Goal: Task Accomplishment & Management: Complete application form

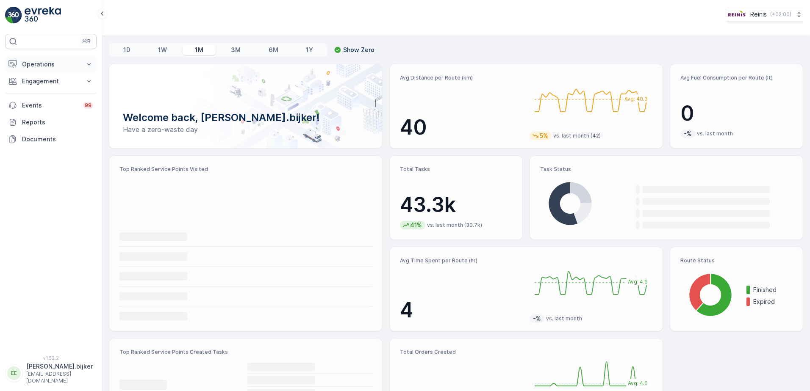
click at [47, 60] on p "Operations" at bounding box center [51, 64] width 58 height 8
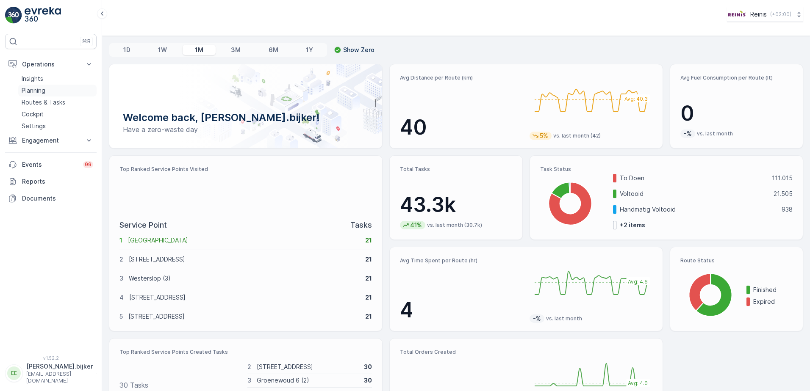
click at [36, 91] on p "Planning" at bounding box center [34, 90] width 24 height 8
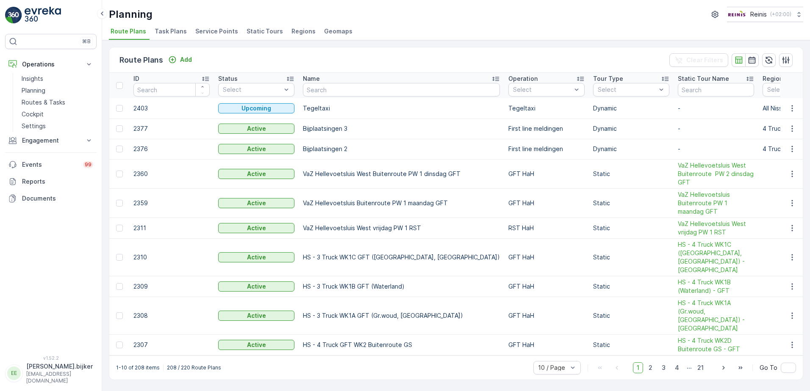
click at [268, 32] on span "Static Tours" at bounding box center [264, 31] width 36 height 8
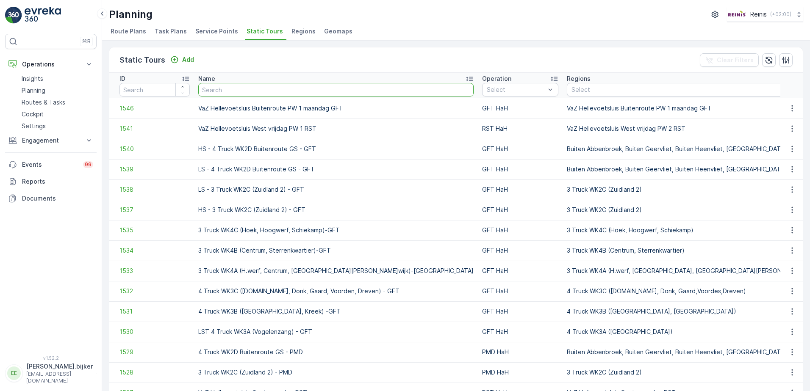
click at [313, 88] on input "text" at bounding box center [335, 90] width 275 height 14
type input "service"
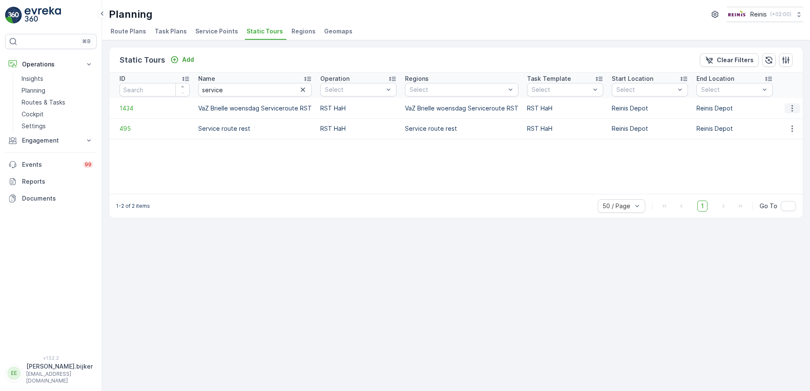
click at [789, 109] on icon "button" at bounding box center [792, 108] width 8 height 8
click at [787, 121] on span "See More Details" at bounding box center [776, 121] width 49 height 8
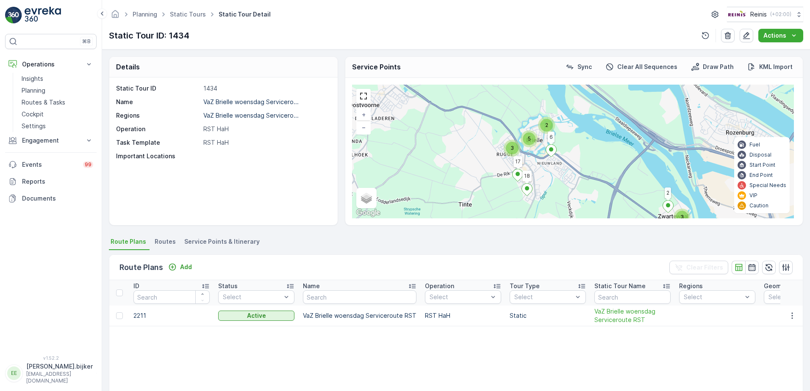
drag, startPoint x: 523, startPoint y: 126, endPoint x: 525, endPoint y: 170, distance: 44.5
click at [525, 170] on div "3 2 3 5 5 2 18 6 17 + − Satellite Roadmap Terrain Hybrid Leaflet Keyboard short…" at bounding box center [573, 152] width 442 height 134
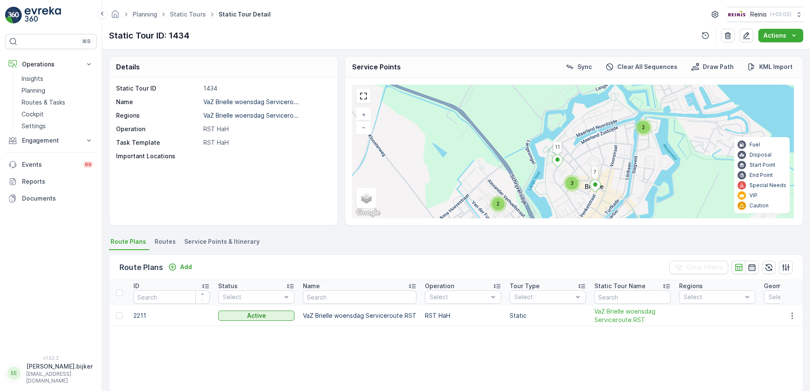
drag, startPoint x: 602, startPoint y: 124, endPoint x: 572, endPoint y: 172, distance: 55.9
click at [574, 172] on div "2 2 2 3 5 2 18 6 17 1 16 11 7 + − Satellite Roadmap Terrain Hybrid Leaflet Keyb…" at bounding box center [573, 152] width 442 height 134
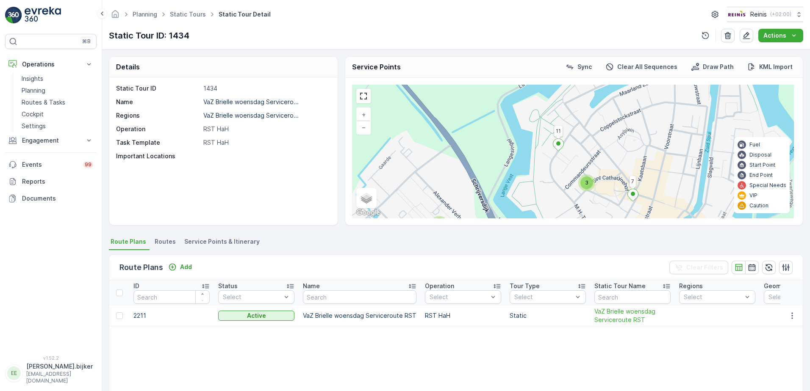
drag, startPoint x: 571, startPoint y: 173, endPoint x: 574, endPoint y: 151, distance: 22.7
click at [580, 149] on div "2 2 2 3 5 2 18 6 17 1 16 11 7 + − Satellite Roadmap Terrain Hybrid Leaflet Keyb…" at bounding box center [573, 152] width 442 height 134
click at [560, 145] on icon at bounding box center [557, 144] width 11 height 12
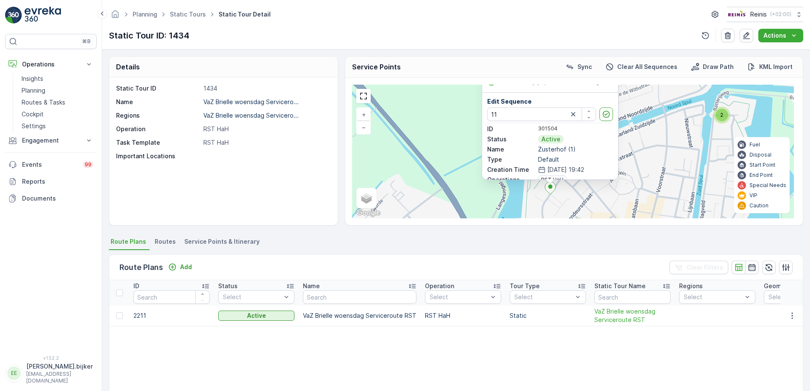
drag, startPoint x: 665, startPoint y: 187, endPoint x: 658, endPoint y: 90, distance: 96.8
click at [657, 90] on div "2 2 2 3 5 2 18 6 17 1 16 11 7 Zusterhof (1) Edit Sequence 11 ID 301504 Status A…" at bounding box center [573, 152] width 442 height 134
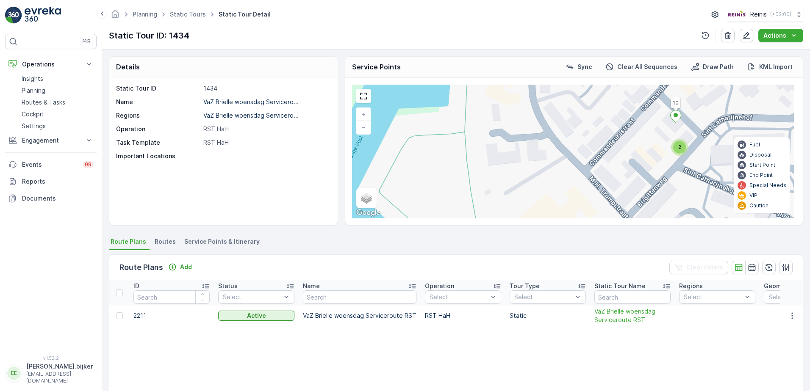
drag, startPoint x: 564, startPoint y: 149, endPoint x: 589, endPoint y: 195, distance: 51.7
click at [589, 195] on div "2 2 5 2 18 6 17 1 16 11 7 13 12 15 14 10 Zusterhof (1) Edit Sequence 11 ID 3015…" at bounding box center [573, 152] width 442 height 134
drag, startPoint x: 365, startPoint y: 94, endPoint x: 366, endPoint y: 138, distance: 44.1
click at [365, 94] on link at bounding box center [363, 96] width 13 height 13
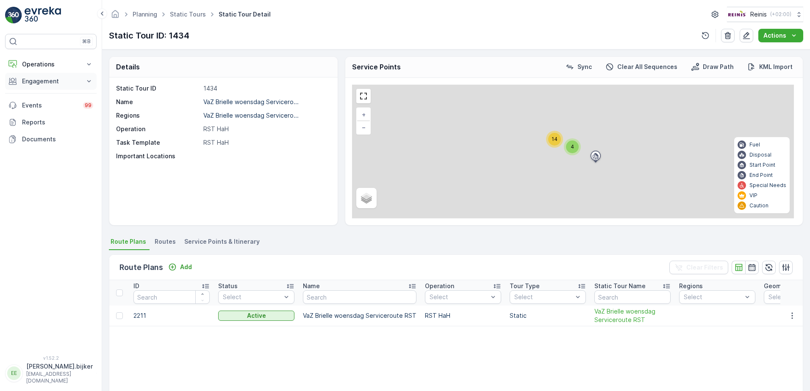
click at [88, 81] on icon at bounding box center [89, 81] width 8 height 8
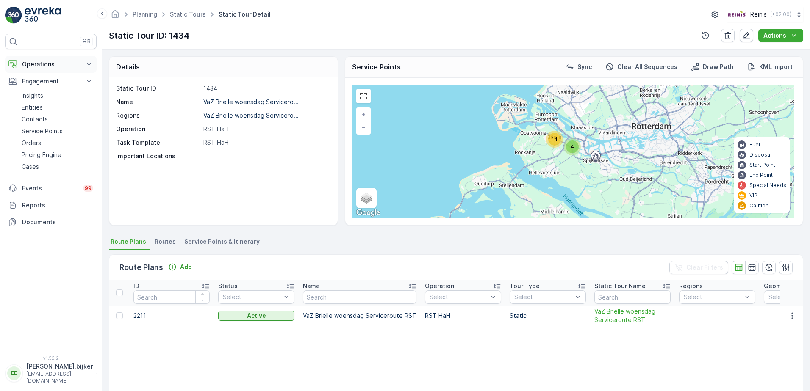
click at [88, 63] on icon at bounding box center [89, 64] width 8 height 8
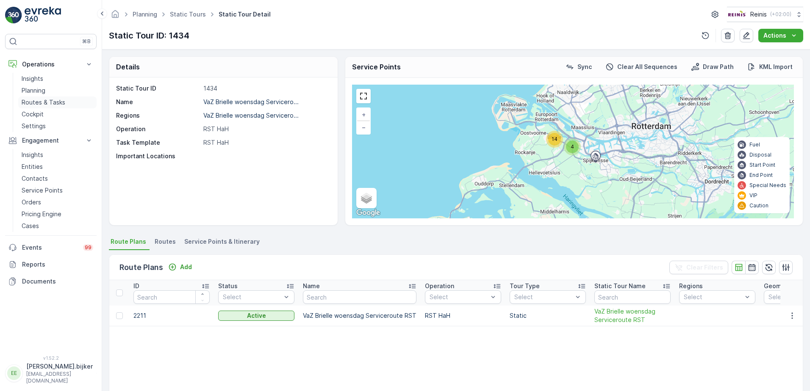
click at [46, 101] on p "Routes & Tasks" at bounding box center [44, 102] width 44 height 8
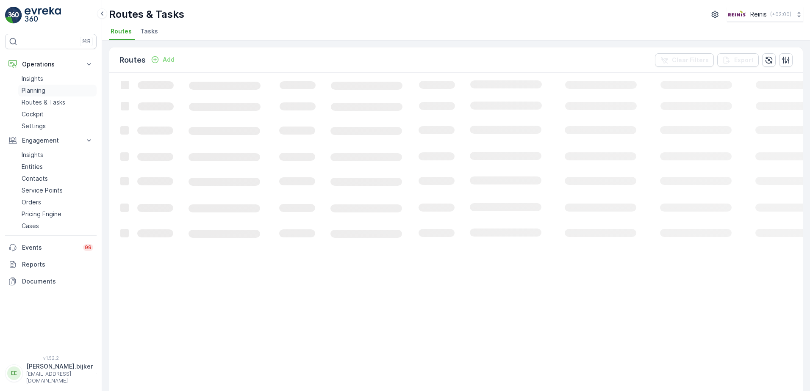
click at [40, 90] on p "Planning" at bounding box center [34, 90] width 24 height 8
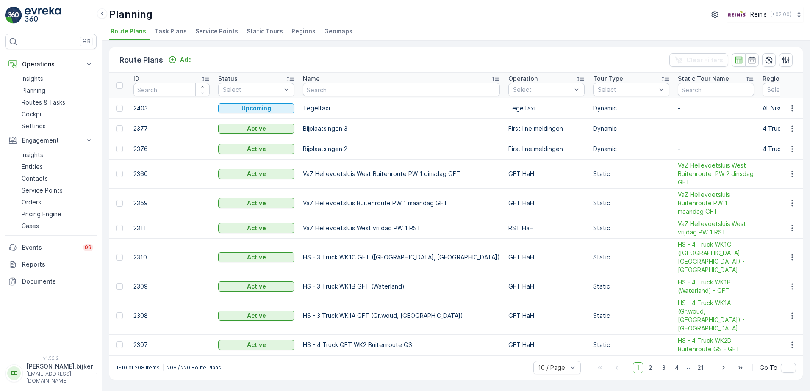
click at [207, 31] on span "Service Points" at bounding box center [216, 31] width 43 height 8
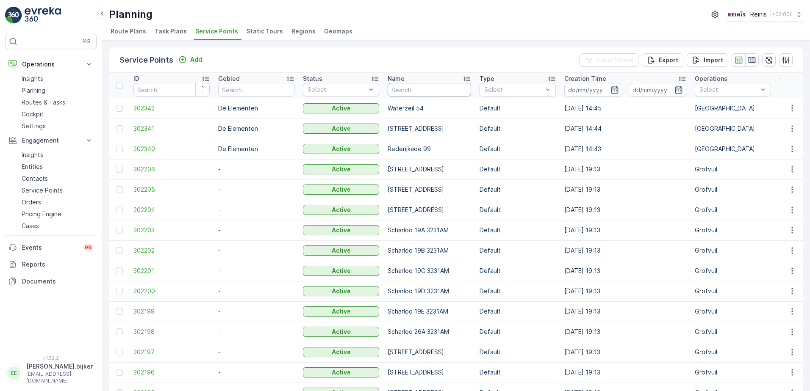
click at [409, 88] on input "text" at bounding box center [428, 90] width 83 height 14
type input "burgemeester h. van sleenastraat"
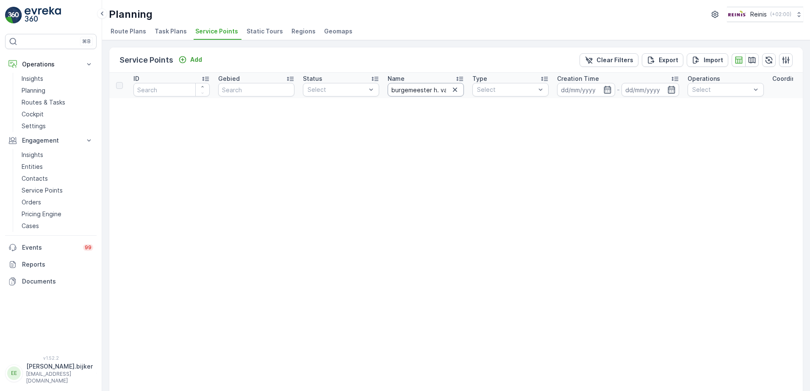
click at [447, 90] on input "burgemeester h. van sleenastraat" at bounding box center [425, 90] width 76 height 14
type input "burgemeester h. van sleenstraat"
click at [456, 90] on icon "button" at bounding box center [455, 90] width 4 height 4
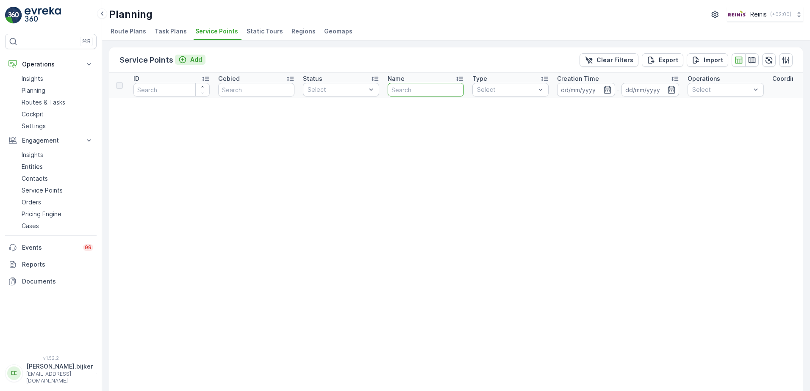
click at [193, 54] on div "Service Points Add" at bounding box center [162, 60] width 86 height 12
click at [191, 58] on p "Add" at bounding box center [196, 59] width 12 height 8
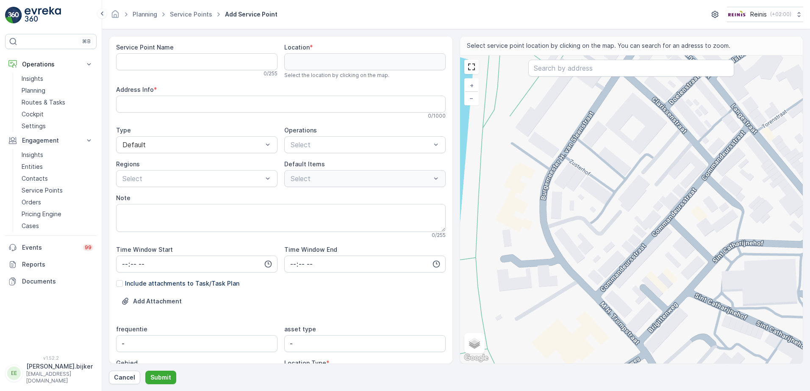
drag, startPoint x: 543, startPoint y: 246, endPoint x: 547, endPoint y: 229, distance: 17.0
click at [547, 229] on div "+ − Satellite Roadmap Terrain Hybrid Leaflet Keyboard shortcuts Map Data Map da…" at bounding box center [631, 209] width 343 height 308
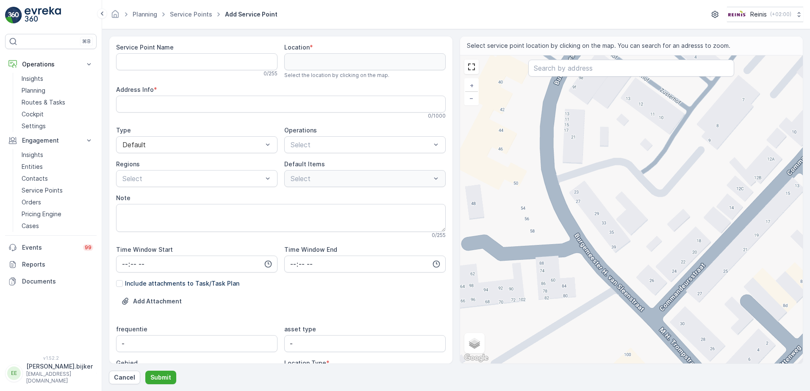
drag, startPoint x: 549, startPoint y: 248, endPoint x: 534, endPoint y: 250, distance: 15.0
click at [534, 250] on div "+ − Satellite Roadmap Terrain Hybrid Leaflet Keyboard shortcuts Map Data Map da…" at bounding box center [631, 209] width 343 height 308
type input "51.902821765367015,4.159531104225946"
type Info "[STREET_ADDRESS]"
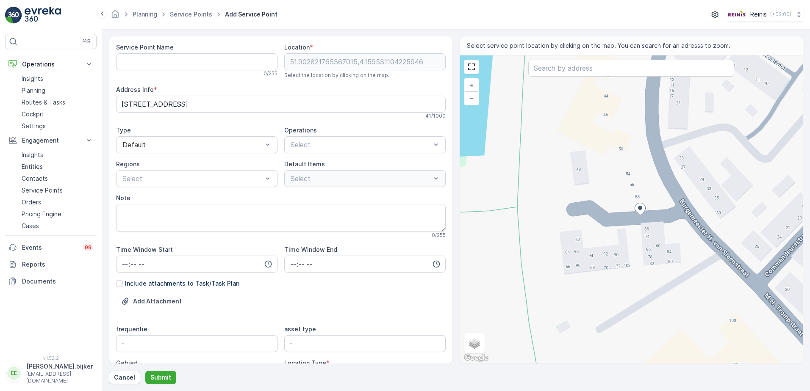
drag, startPoint x: 632, startPoint y: 201, endPoint x: 641, endPoint y: 207, distance: 10.7
click at [641, 207] on ellipse at bounding box center [640, 208] width 4 height 4
click at [650, 219] on div "+ − Satellite Roadmap Terrain Hybrid Leaflet Keyboard shortcuts Map Data Map da…" at bounding box center [631, 209] width 343 height 308
type input "51.902806871127446,4.159598613389127"
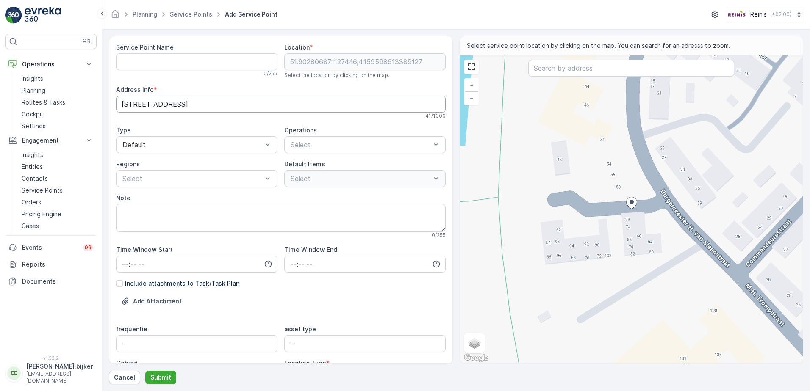
click at [160, 103] on Info "[STREET_ADDRESS]" at bounding box center [280, 104] width 329 height 17
click at [161, 58] on Name "Service Point Name" at bounding box center [196, 61] width 161 height 17
drag, startPoint x: 164, startPoint y: 62, endPoint x: 170, endPoint y: 65, distance: 6.3
click at [164, 62] on Name "Burgemeester van Sleenstraat" at bounding box center [196, 61] width 161 height 17
click at [237, 65] on Name "Burgemeester [PERSON_NAME] van Sleenstraat" at bounding box center [196, 61] width 161 height 17
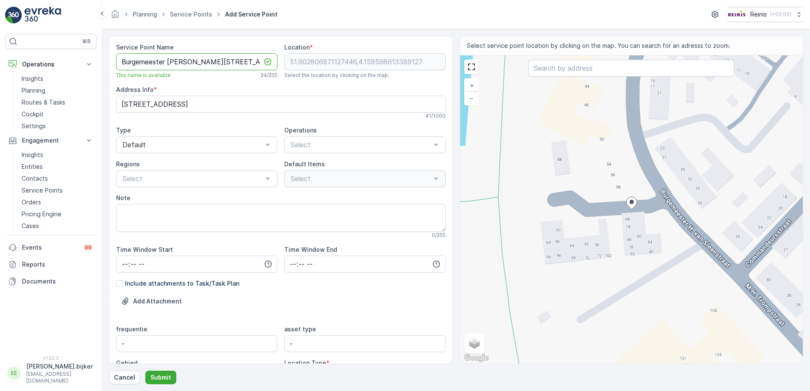
drag, startPoint x: 186, startPoint y: 64, endPoint x: 106, endPoint y: 69, distance: 80.2
click at [106, 69] on form "Service Point Name Burgemeester [PERSON_NAME][STREET_ADDRESS] This name is avai…" at bounding box center [455, 210] width 707 height 362
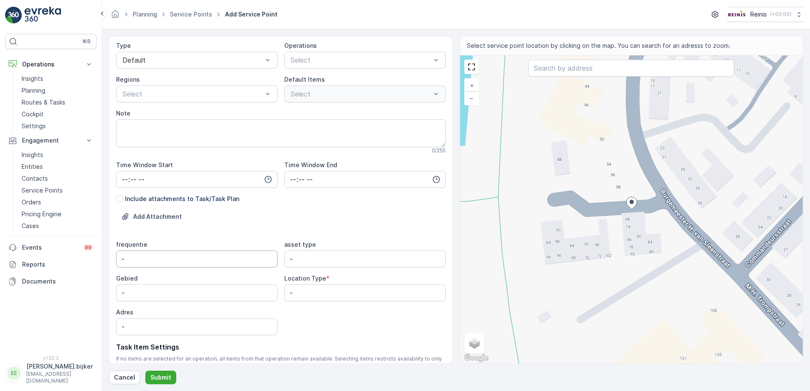
scroll to position [138, 0]
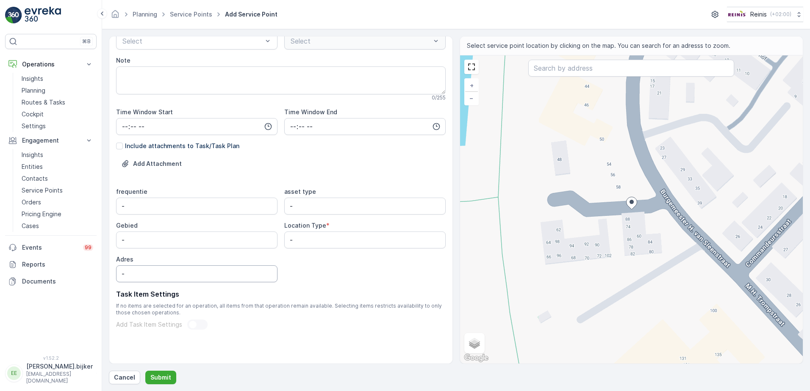
type Name "Burgemeester [PERSON_NAME][STREET_ADDRESS]"
drag, startPoint x: 175, startPoint y: 274, endPoint x: 47, endPoint y: 276, distance: 127.9
click at [45, 276] on div "⌘B Operations Insights Planning Routes & Tasks Cockpit Settings Engagement Insi…" at bounding box center [405, 195] width 810 height 391
paste input "Burgemeester [PERSON_NAME][STREET_ADDRESS]"
type input "Burgemeester [PERSON_NAME][STREET_ADDRESS]"
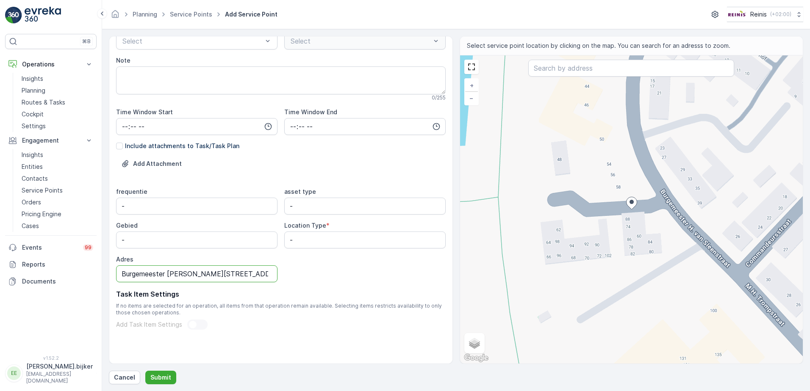
click at [268, 329] on div "Task Item Settings If no items are selected for an operation, all items from th…" at bounding box center [280, 309] width 329 height 41
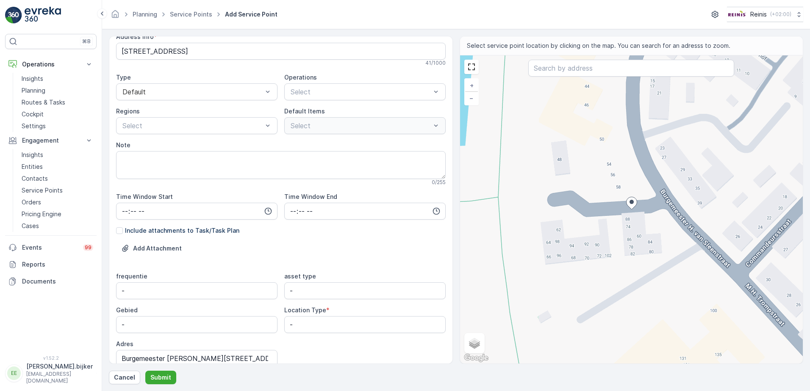
scroll to position [95, 0]
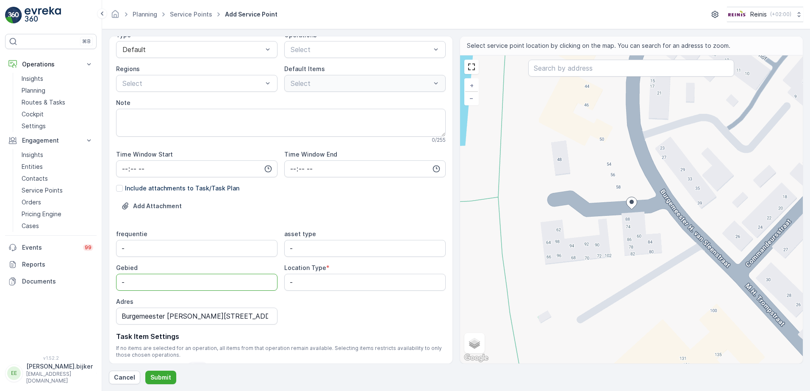
drag, startPoint x: 129, startPoint y: 284, endPoint x: 98, endPoint y: 279, distance: 31.2
click at [97, 282] on div "⌘B Operations Insights Planning Routes & Tasks Cockpit Settings Engagement Insi…" at bounding box center [405, 195] width 810 height 391
type input "Brielle"
drag, startPoint x: 298, startPoint y: 284, endPoint x: 271, endPoint y: 291, distance: 28.4
click at [268, 285] on div "frequentie - asset type - Gebied Brielle Location Type * - Adres Burgemeester […" at bounding box center [280, 277] width 329 height 95
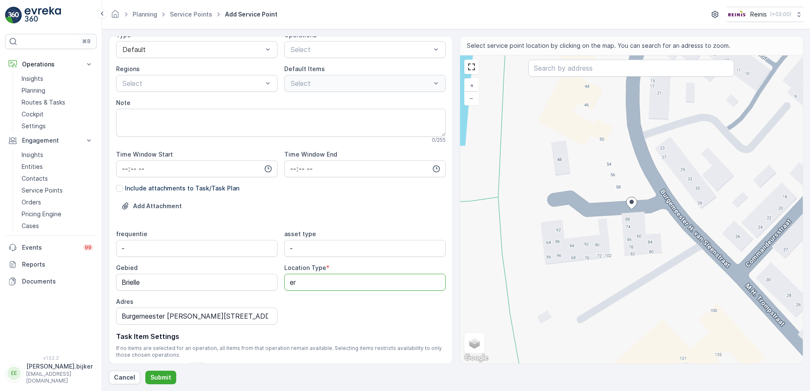
drag, startPoint x: 307, startPoint y: 278, endPoint x: 283, endPoint y: 280, distance: 24.2
click at [284, 280] on Type "er" at bounding box center [364, 282] width 161 height 17
type Type "service"
click at [309, 309] on div "frequentie - asset type - Gebied Brielle Location Type * service Adres Burgemee…" at bounding box center [280, 277] width 329 height 95
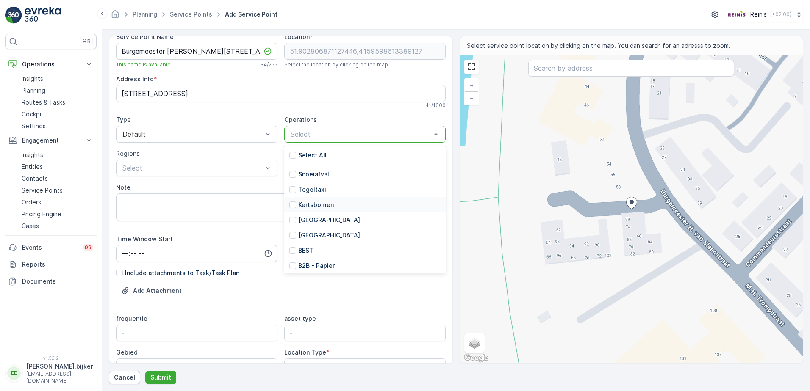
scroll to position [42, 0]
click at [290, 177] on div at bounding box center [292, 177] width 7 height 7
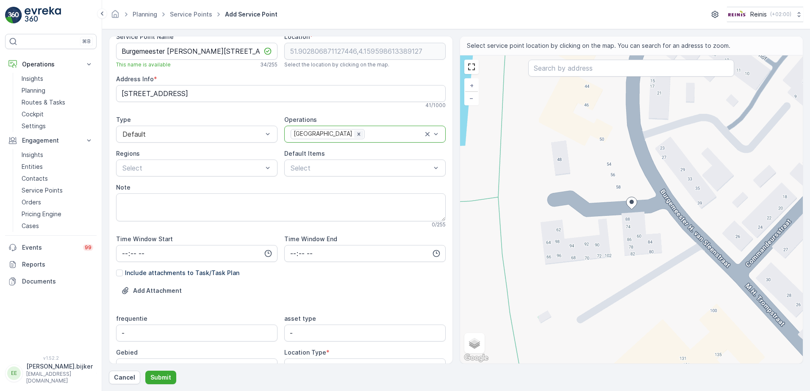
click at [357, 135] on icon "Remove Prullenbakken" at bounding box center [358, 134] width 3 height 3
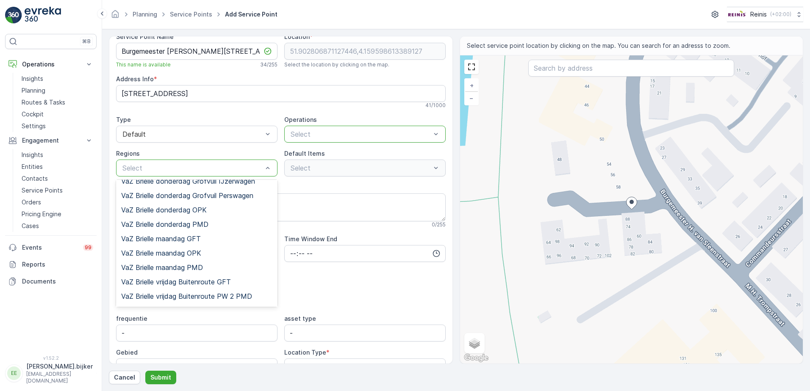
scroll to position [1524, 0]
click at [218, 351] on span "VaZ Brielle woensdag Serviceroute RST" at bounding box center [183, 355] width 124 height 8
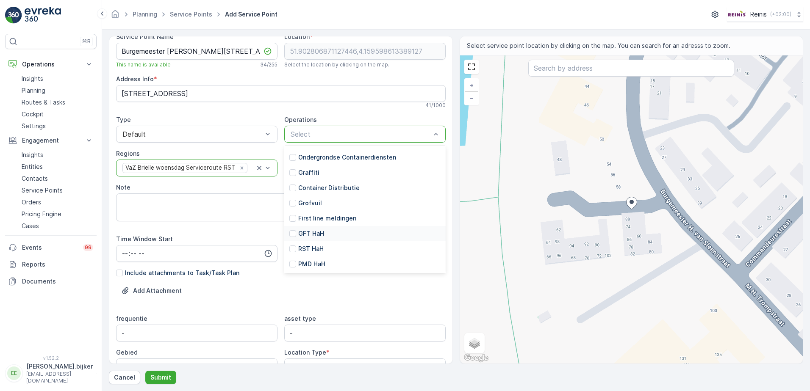
scroll to position [185, 0]
click at [305, 215] on p "GFT HaH" at bounding box center [311, 218] width 26 height 8
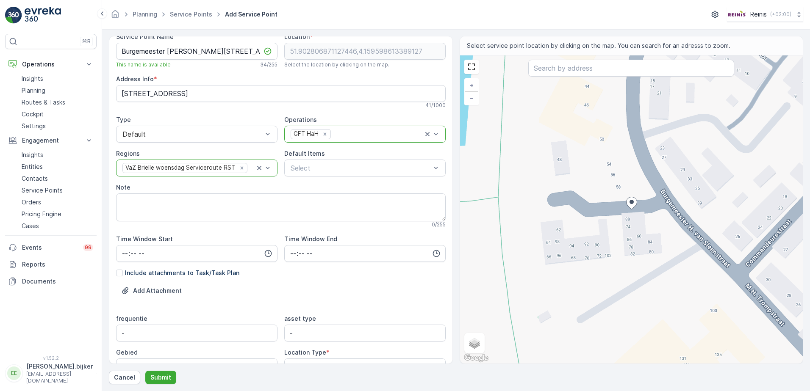
click at [417, 133] on div at bounding box center [377, 134] width 91 height 8
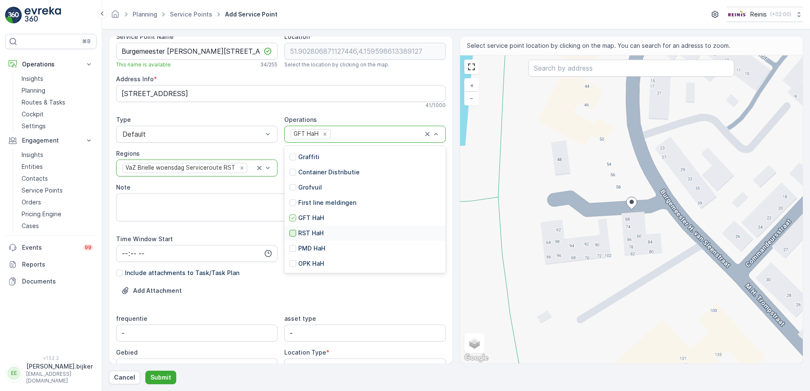
click at [292, 233] on div at bounding box center [292, 233] width 7 height 7
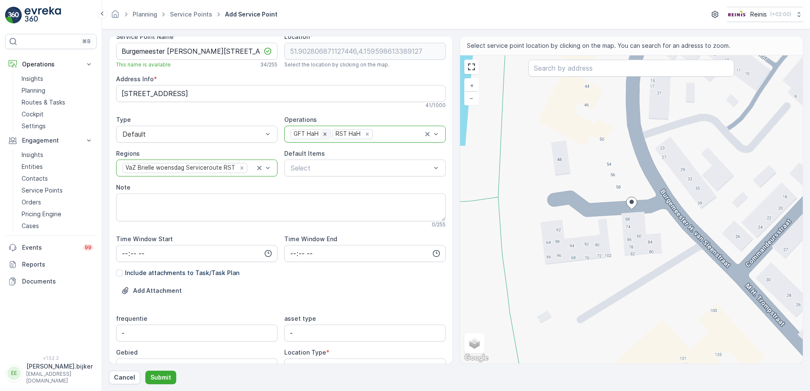
click at [323, 135] on icon "Remove GFT HaH" at bounding box center [325, 134] width 6 height 6
click at [271, 134] on div "Default" at bounding box center [196, 134] width 161 height 17
click at [164, 167] on span "Special Needs" at bounding box center [143, 170] width 44 height 8
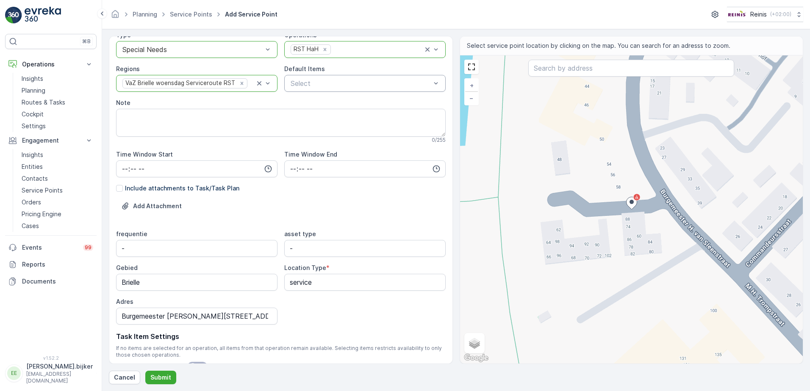
scroll to position [138, 0]
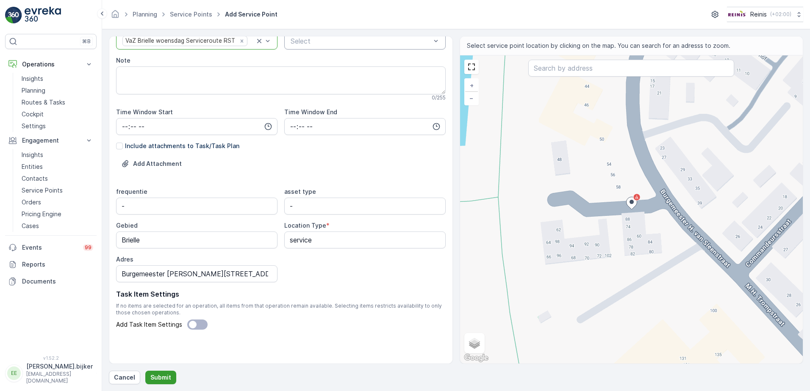
click at [159, 377] on p "Submit" at bounding box center [160, 377] width 21 height 8
